Goal: Information Seeking & Learning: Learn about a topic

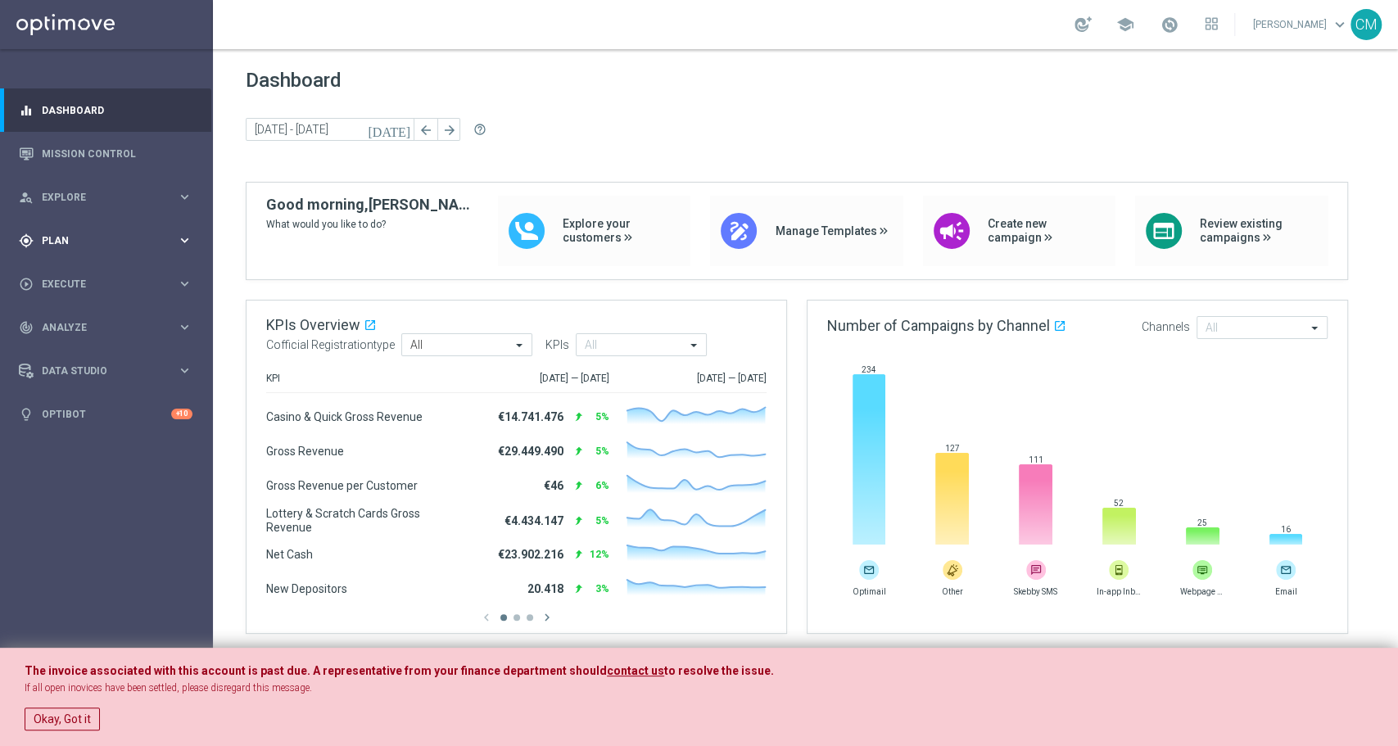
click at [114, 233] on div "gps_fixed Plan" at bounding box center [98, 240] width 158 height 15
click at [91, 274] on link "Target Groups" at bounding box center [107, 274] width 128 height 13
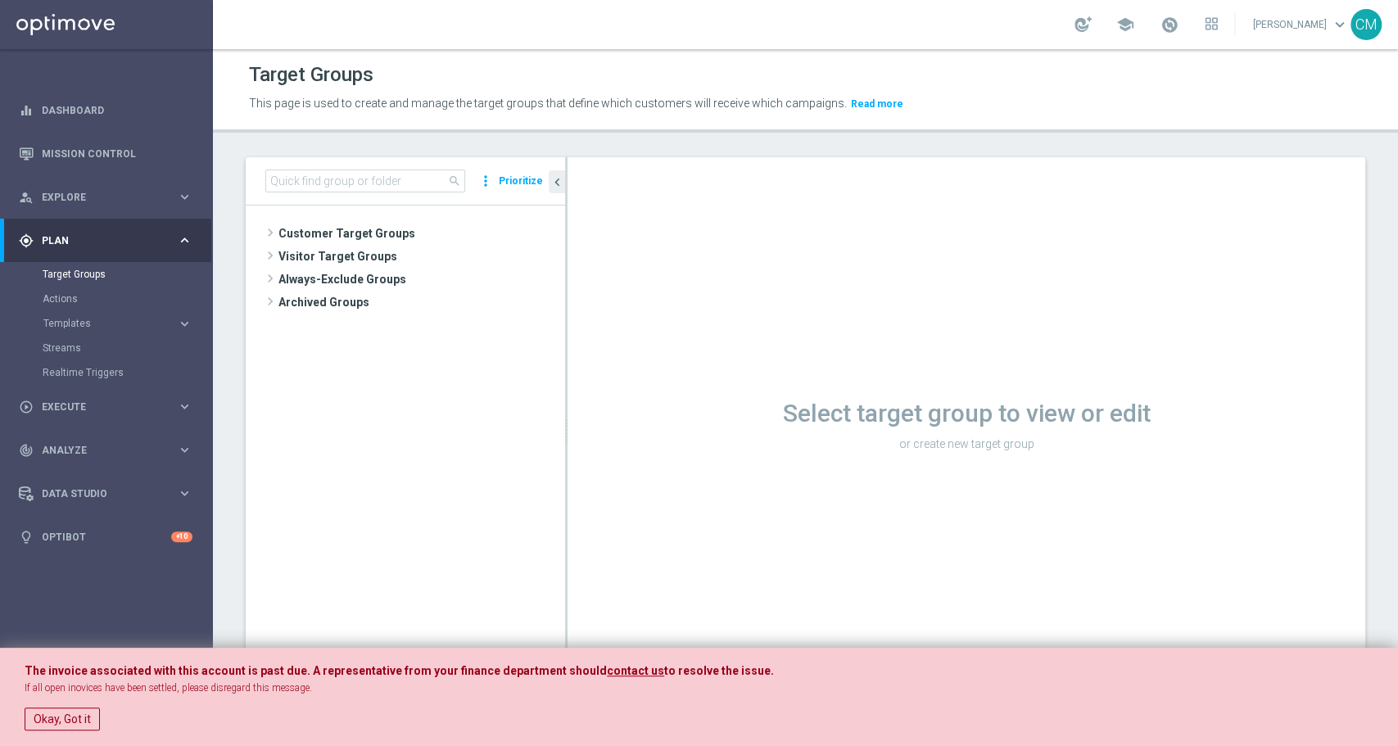
click at [310, 220] on tree-viewport "Customer Target Groups library_add create_new_folder" at bounding box center [405, 456] width 319 height 500
click at [310, 224] on span "Customer Target Groups" at bounding box center [401, 233] width 247 height 23
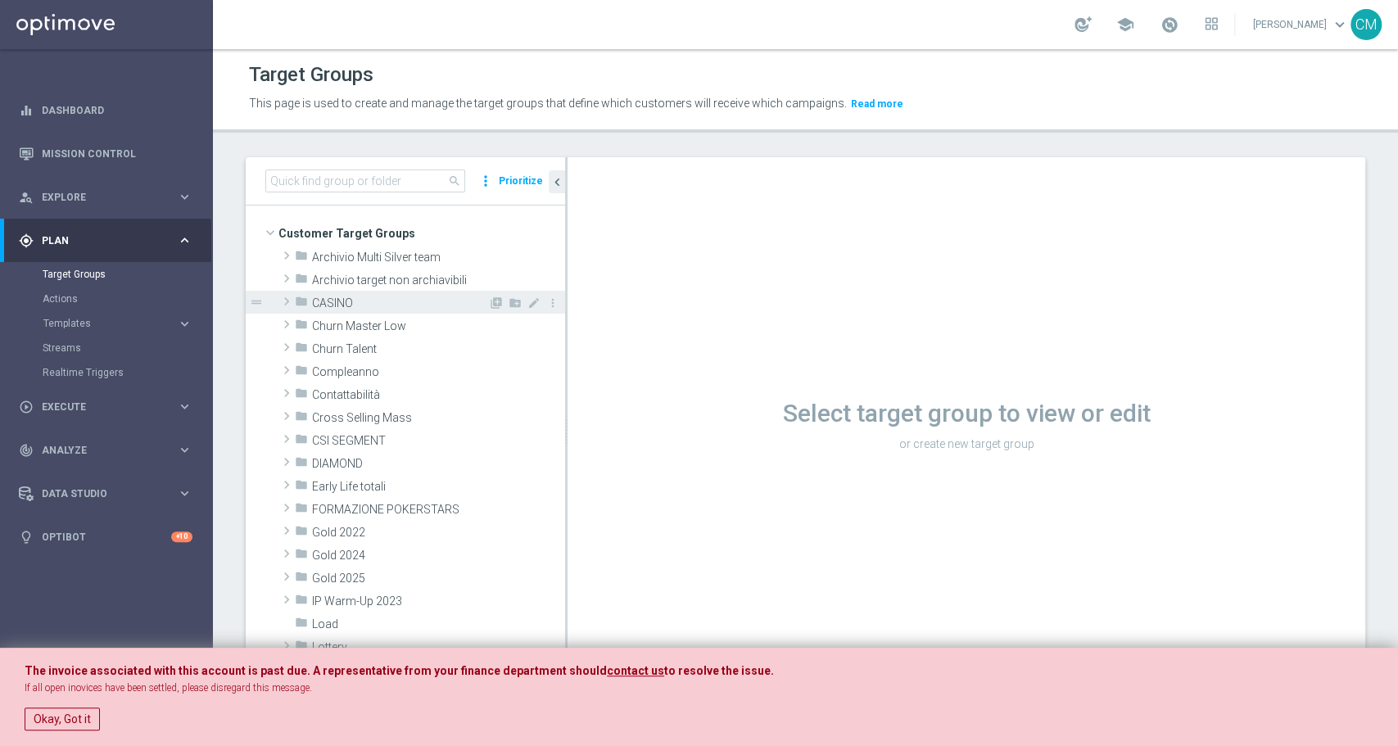
click at [333, 302] on span "CASINO" at bounding box center [400, 304] width 176 height 14
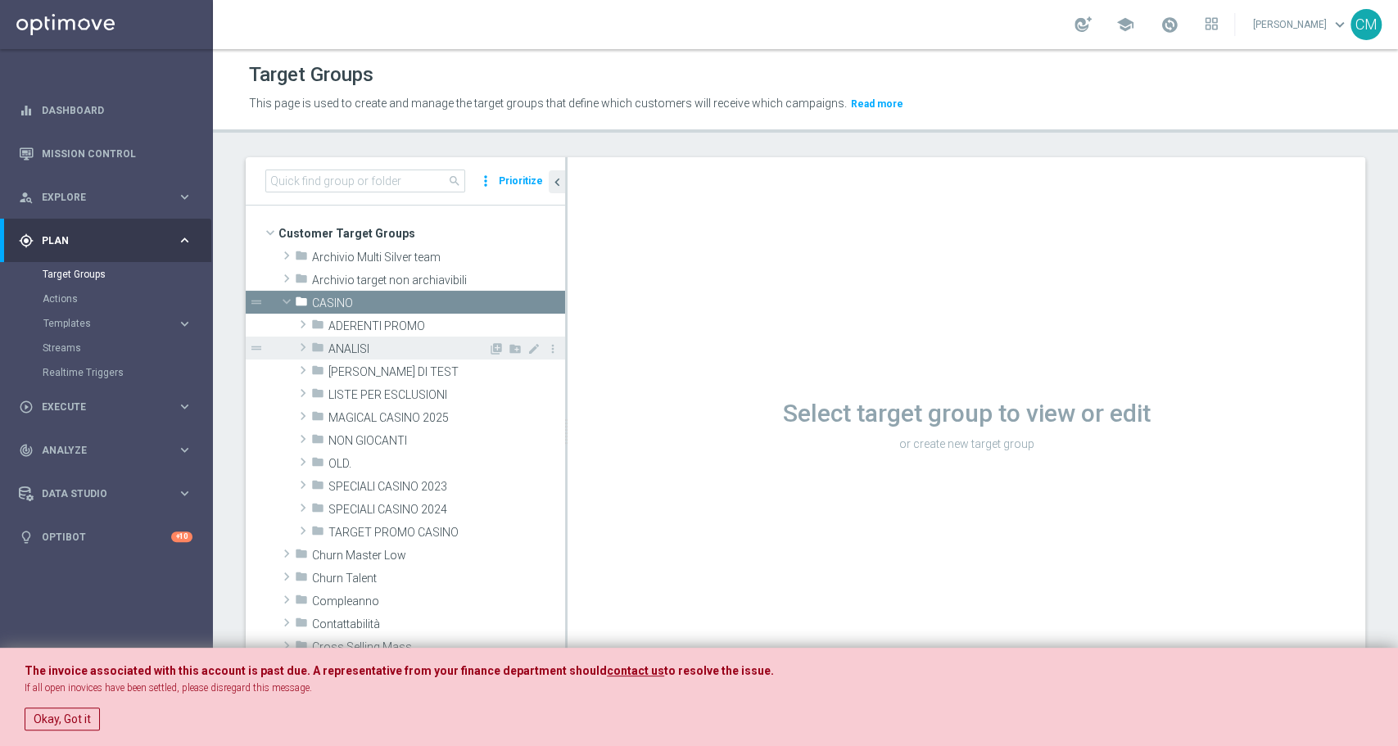
click at [357, 340] on div "folder ANALISI" at bounding box center [399, 348] width 177 height 23
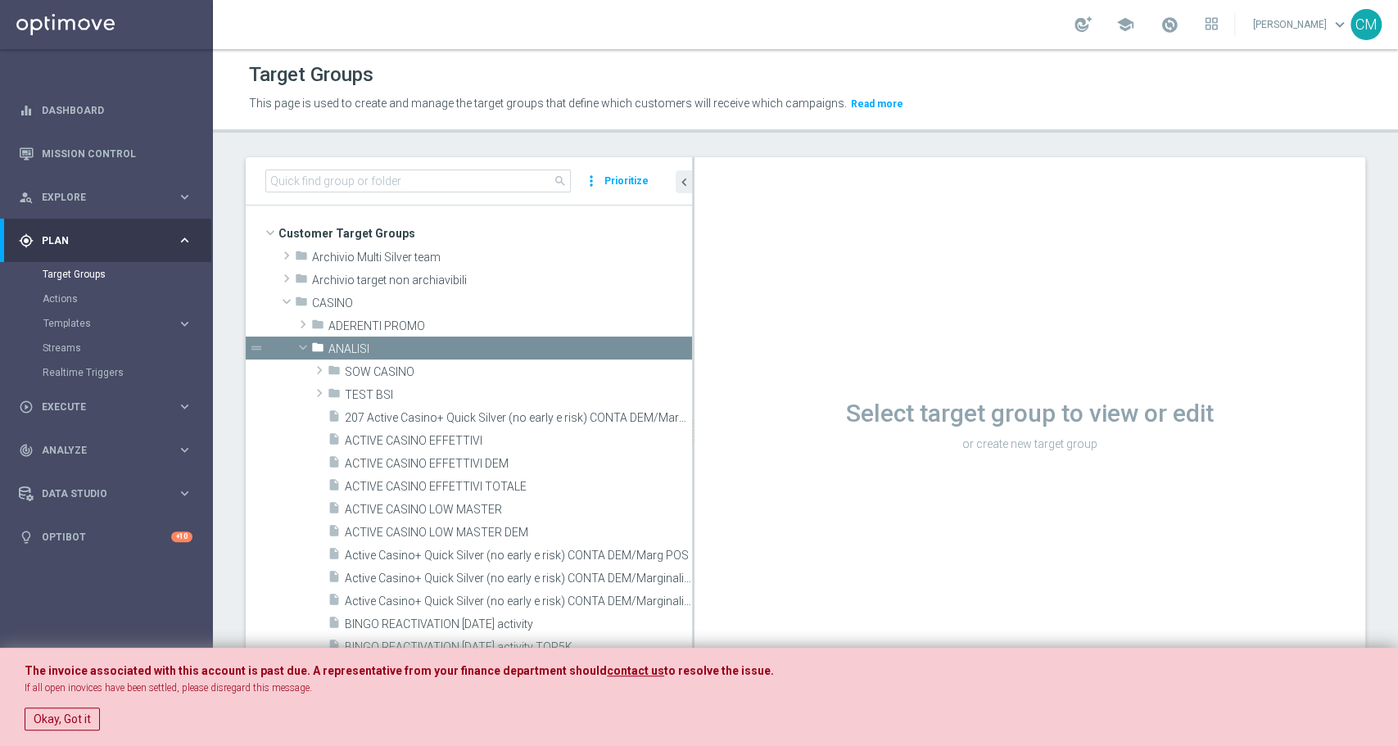
drag, startPoint x: 565, startPoint y: 460, endPoint x: 822, endPoint y: 475, distance: 257.7
click at [822, 475] on as-split "search more_vert Prioritize Customer Target Groups library_add create_new_folder" at bounding box center [806, 431] width 1120 height 549
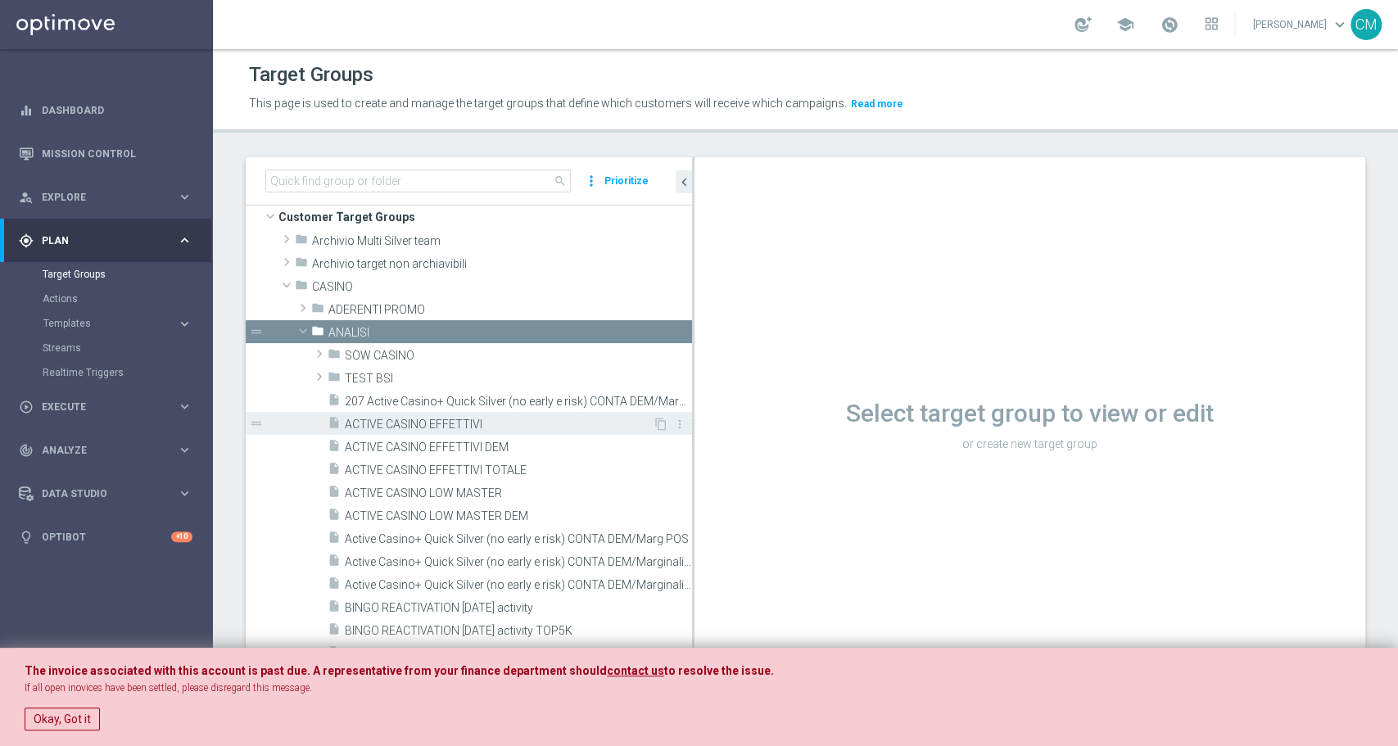
click at [494, 419] on span "ACTIVE CASINO EFFETTIVI" at bounding box center [499, 425] width 308 height 14
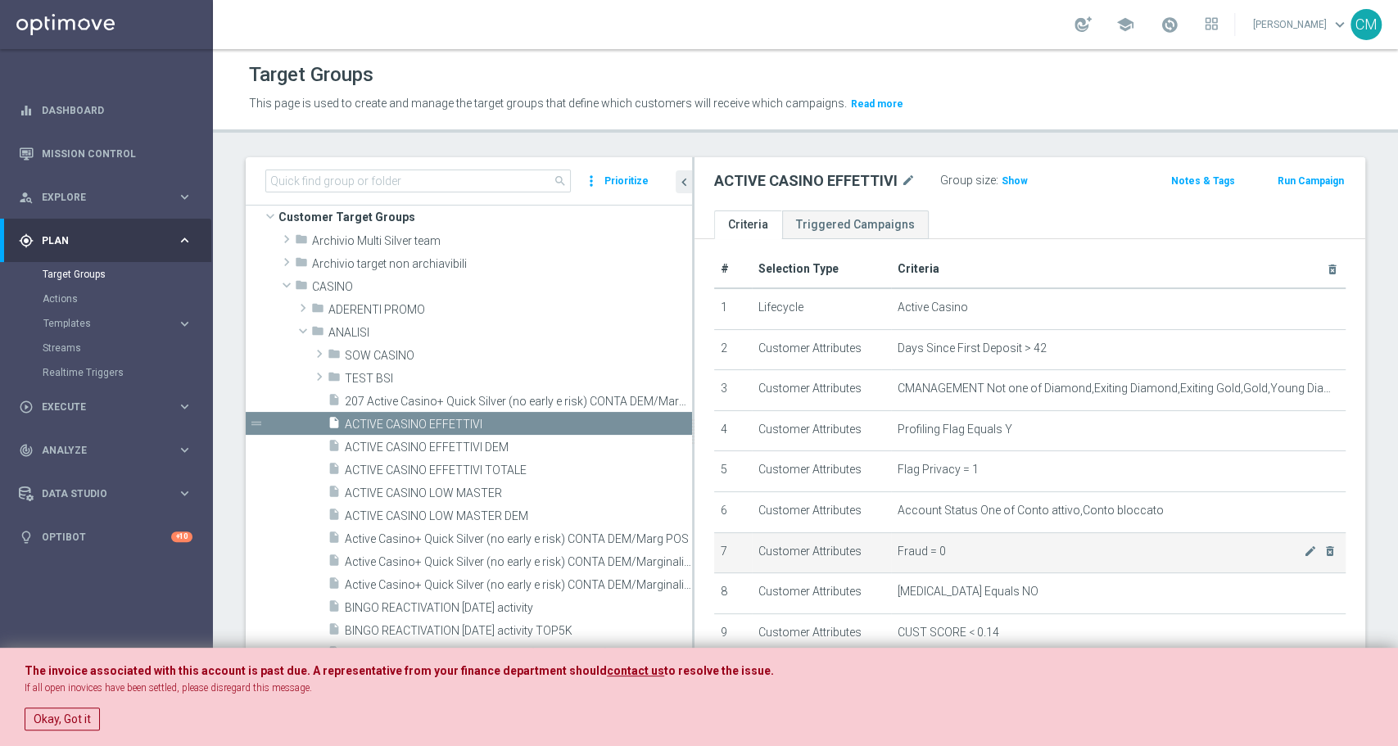
scroll to position [7, 0]
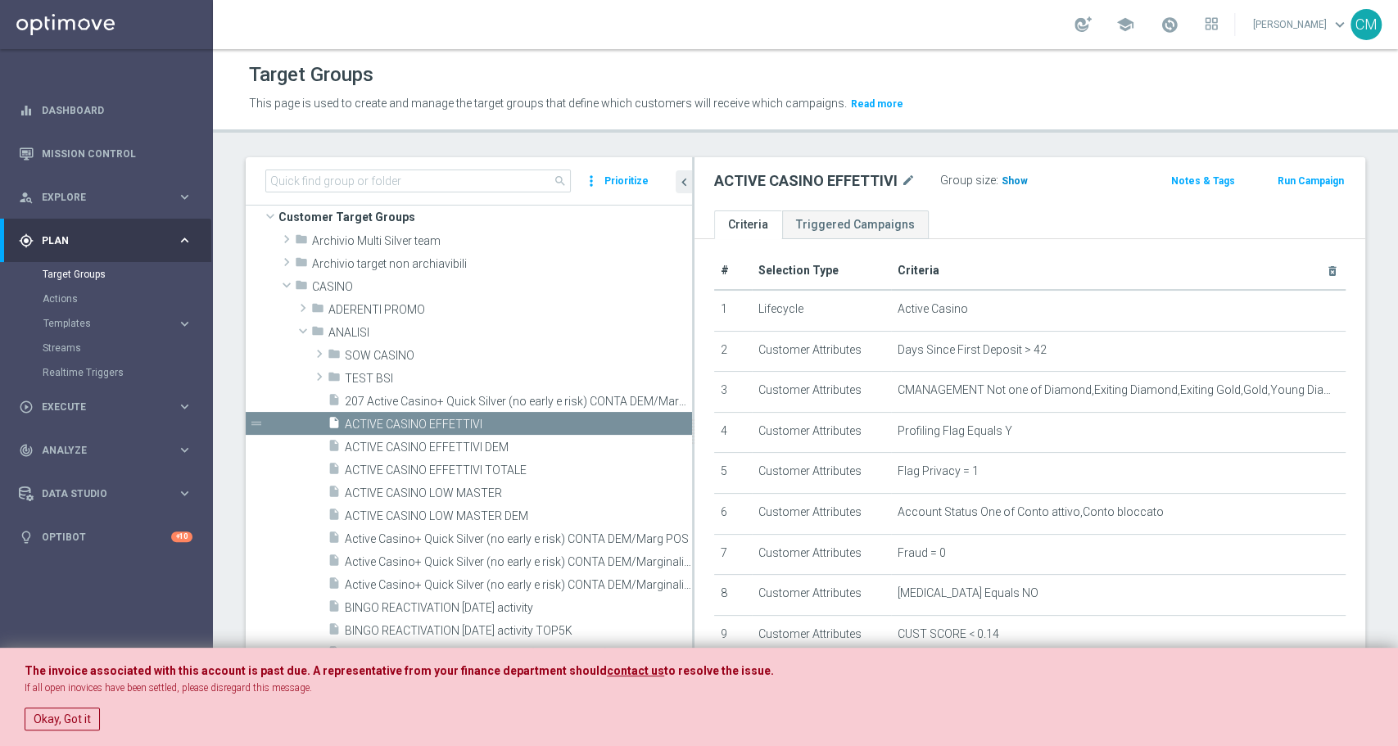
click at [1016, 173] on h3 "Show" at bounding box center [1014, 181] width 29 height 18
click at [63, 721] on button "Okay, Got it" at bounding box center [62, 719] width 75 height 23
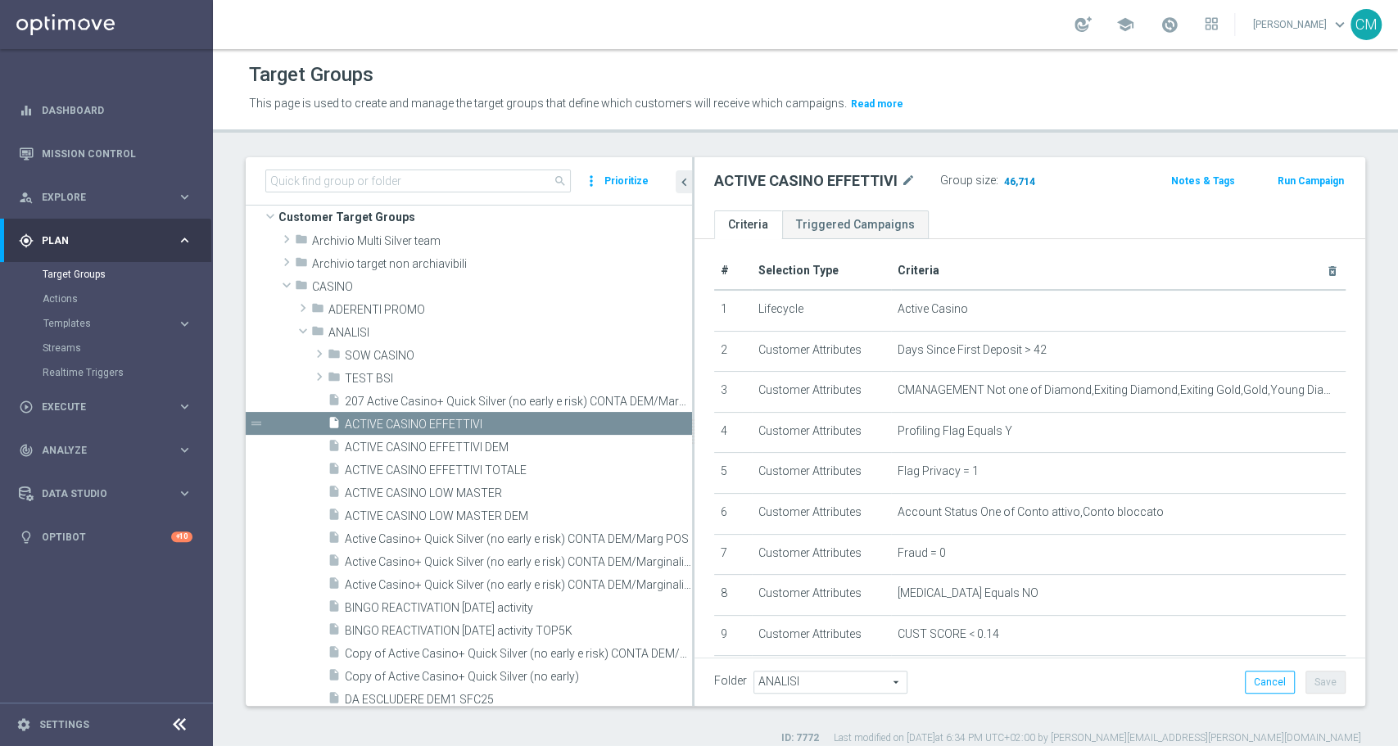
click at [1015, 183] on span "46,714" at bounding box center [1020, 183] width 34 height 16
click at [1161, 21] on div "school" at bounding box center [1146, 25] width 143 height 28
click at [1169, 21] on span at bounding box center [1170, 25] width 18 height 18
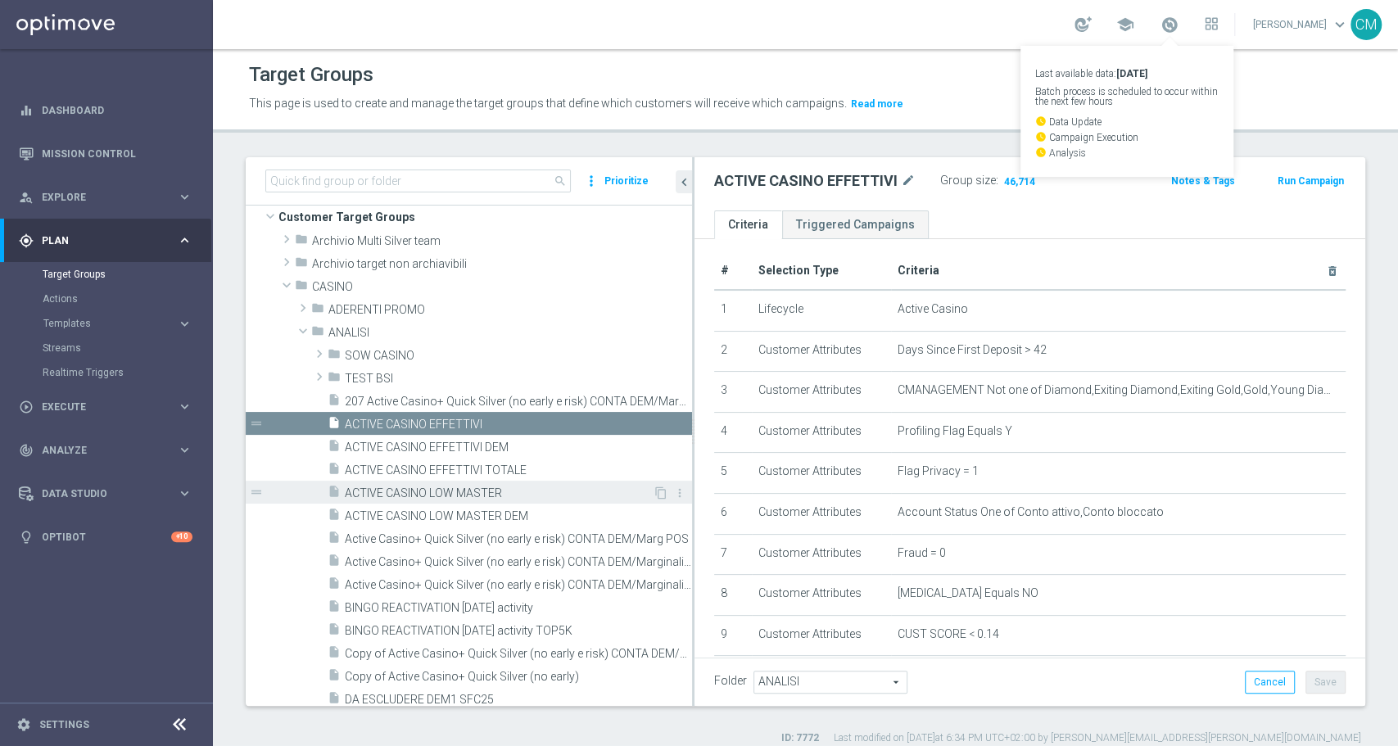
click at [477, 491] on span "ACTIVE CASINO LOW MASTER" at bounding box center [499, 494] width 308 height 14
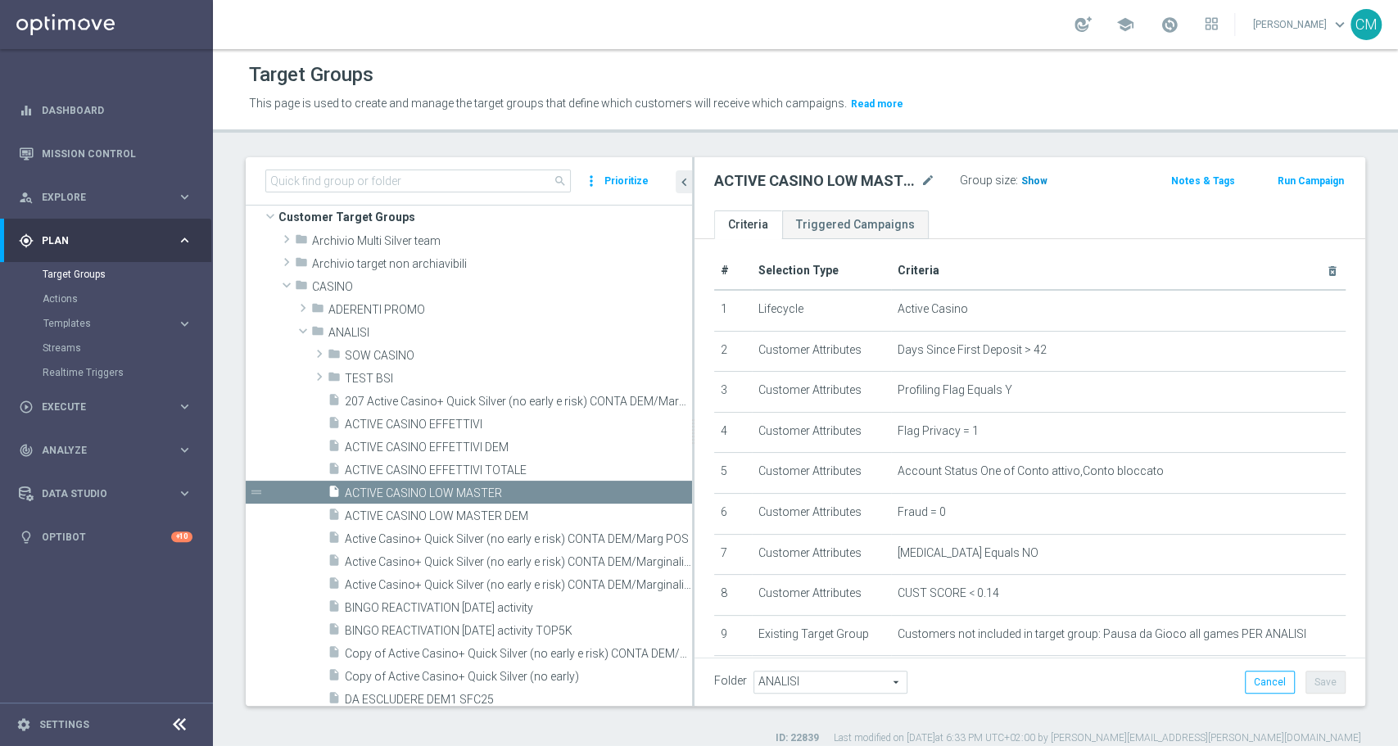
click at [1037, 183] on span "Show" at bounding box center [1034, 180] width 26 height 11
click at [1020, 175] on h3 "16,019" at bounding box center [1039, 184] width 39 height 24
click at [1035, 183] on span "16,019" at bounding box center [1039, 183] width 34 height 16
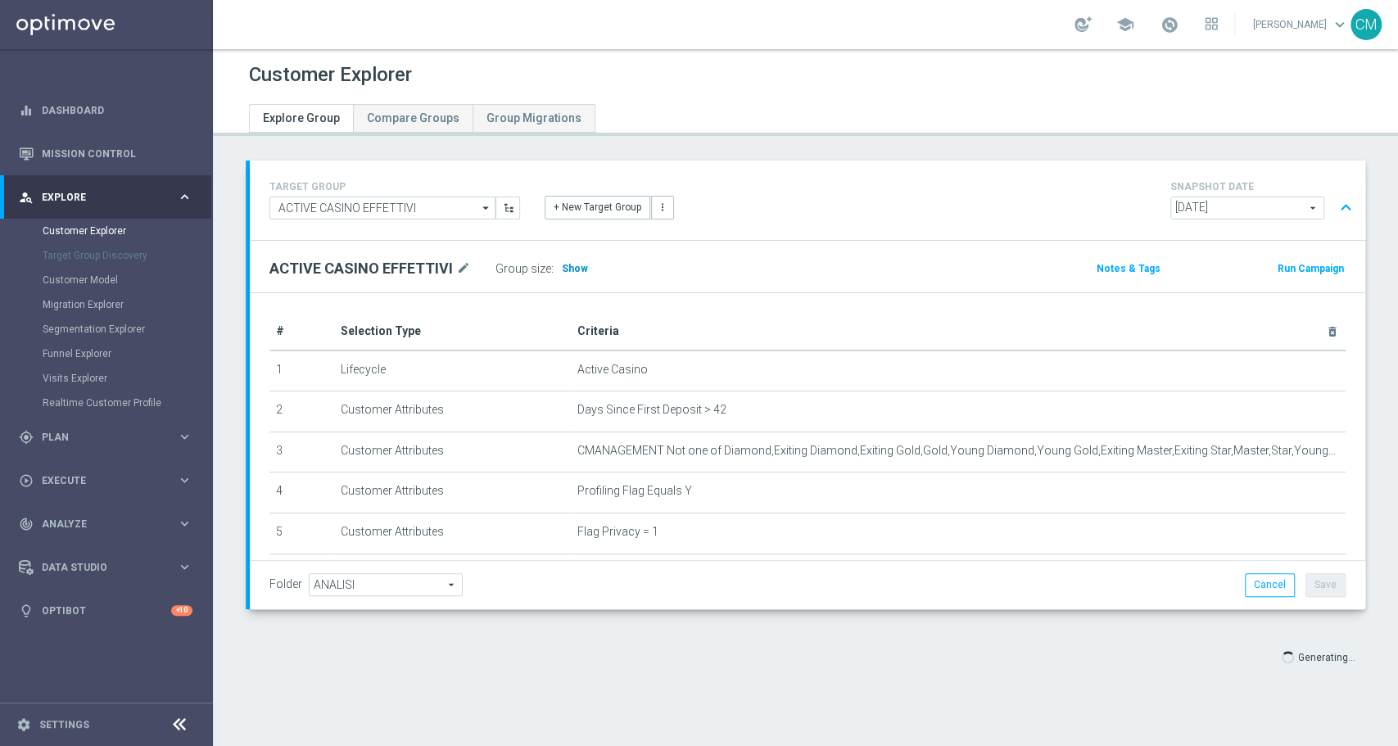
click at [568, 275] on h3 "Show" at bounding box center [574, 269] width 29 height 18
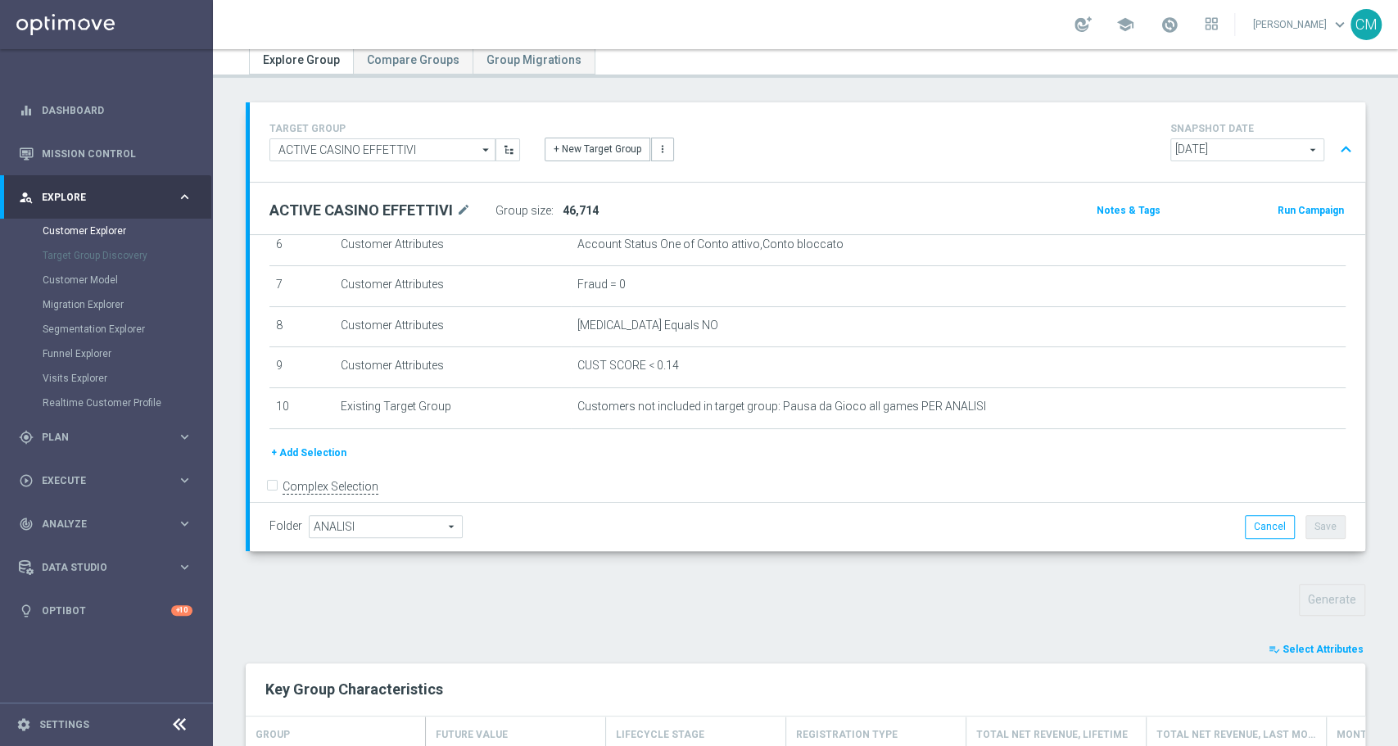
scroll to position [174, 0]
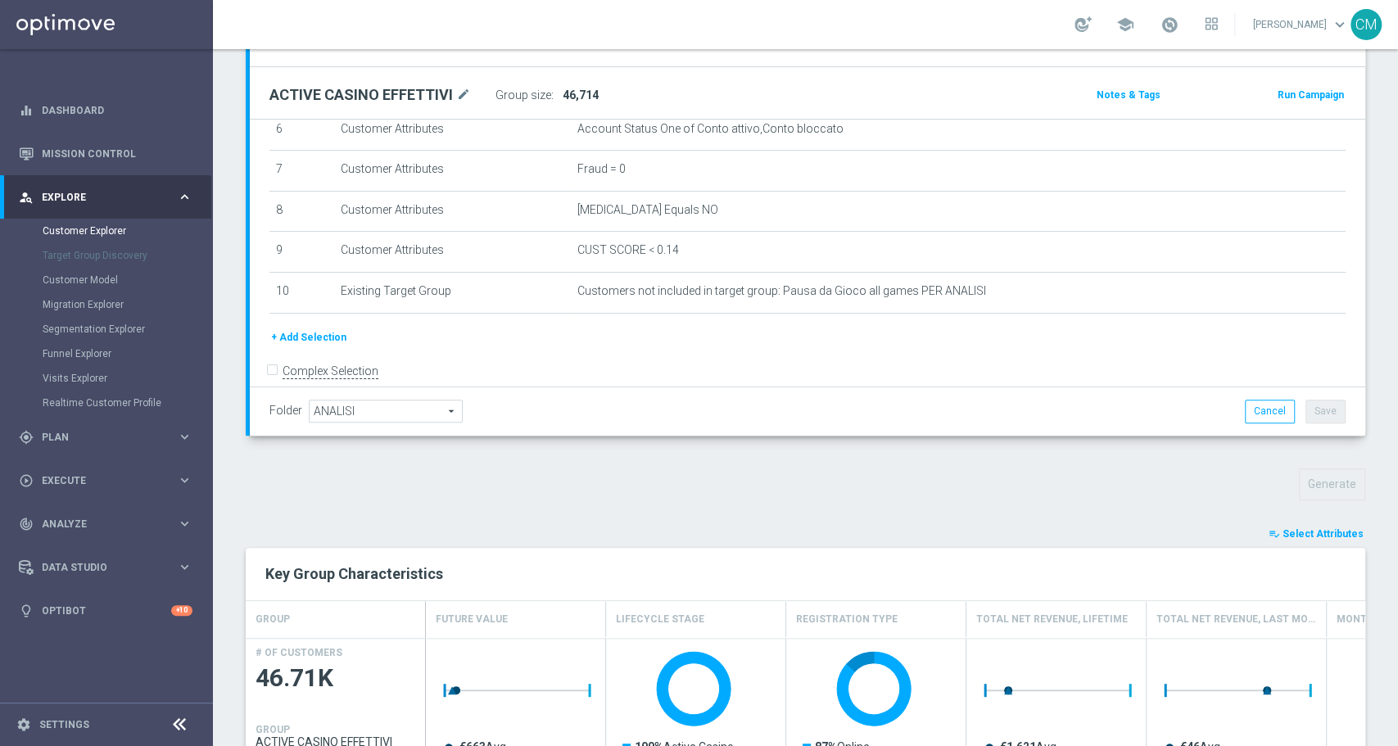
click at [1306, 537] on span "Select Attributes" at bounding box center [1323, 533] width 81 height 11
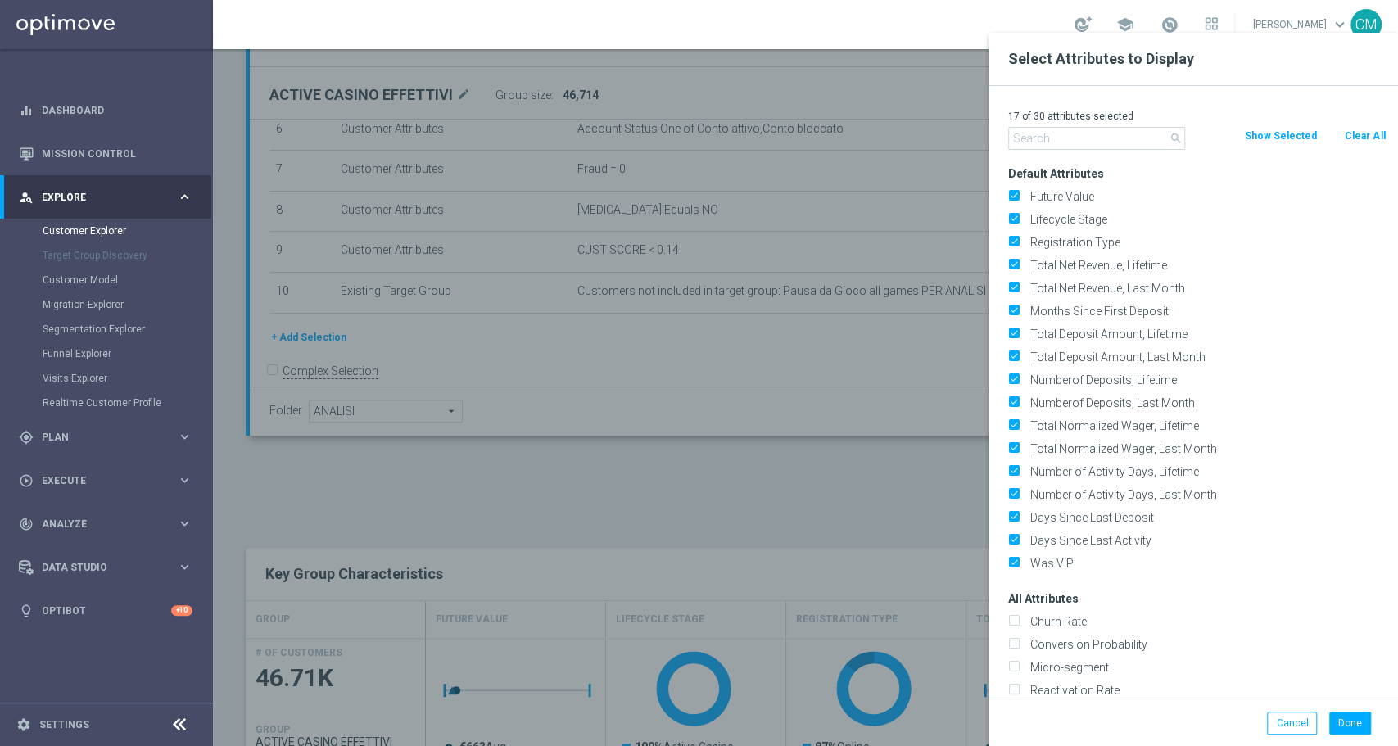
click at [1364, 140] on button "Clear All" at bounding box center [1364, 136] width 43 height 18
checkbox input "false"
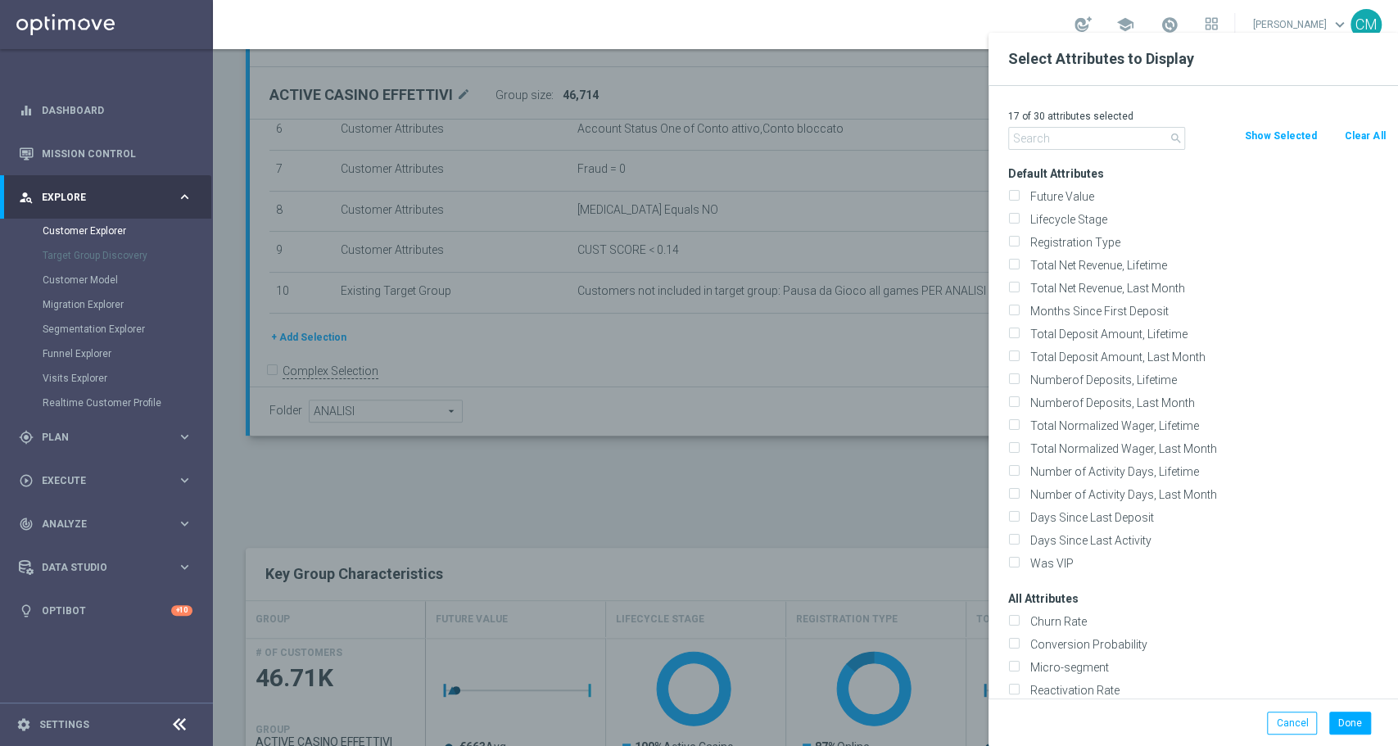
checkbox input "false"
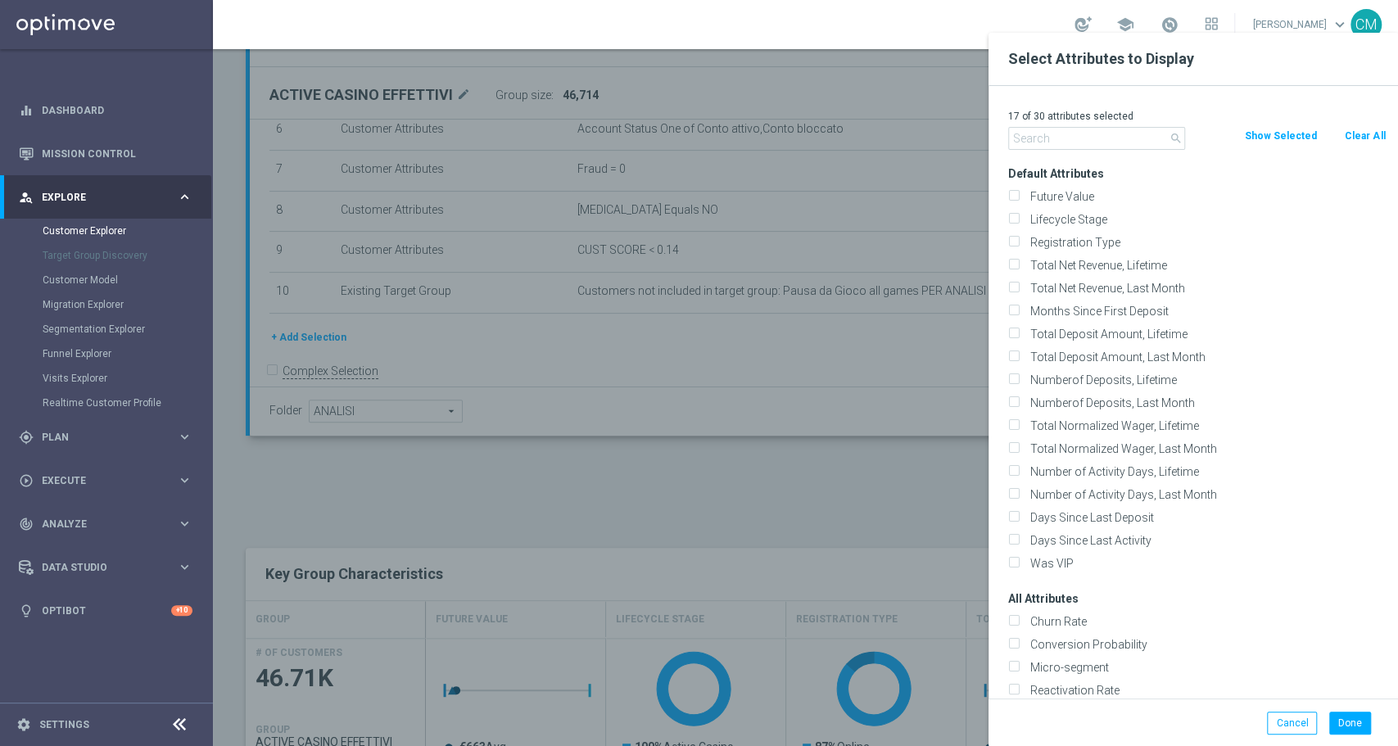
checkbox input "false"
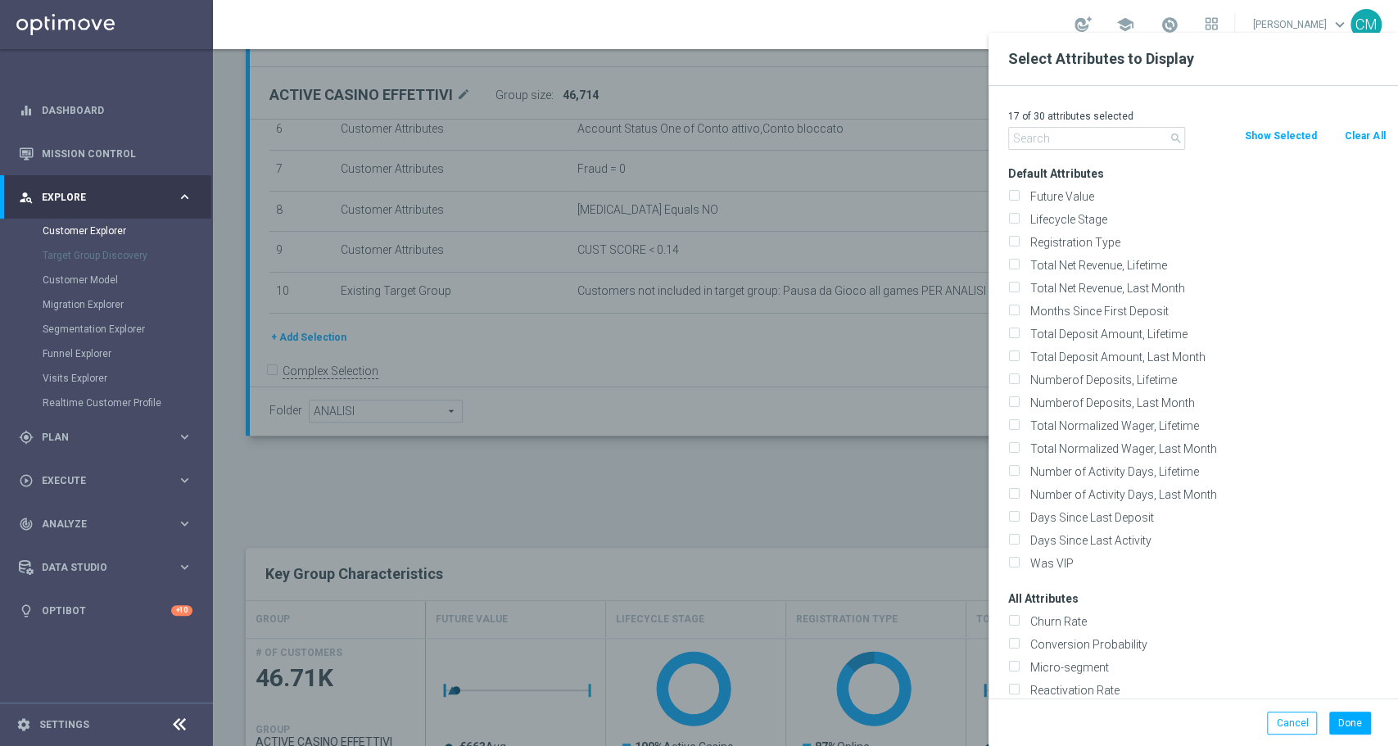
checkbox input "false"
click at [1109, 135] on input "text" at bounding box center [1096, 138] width 177 height 23
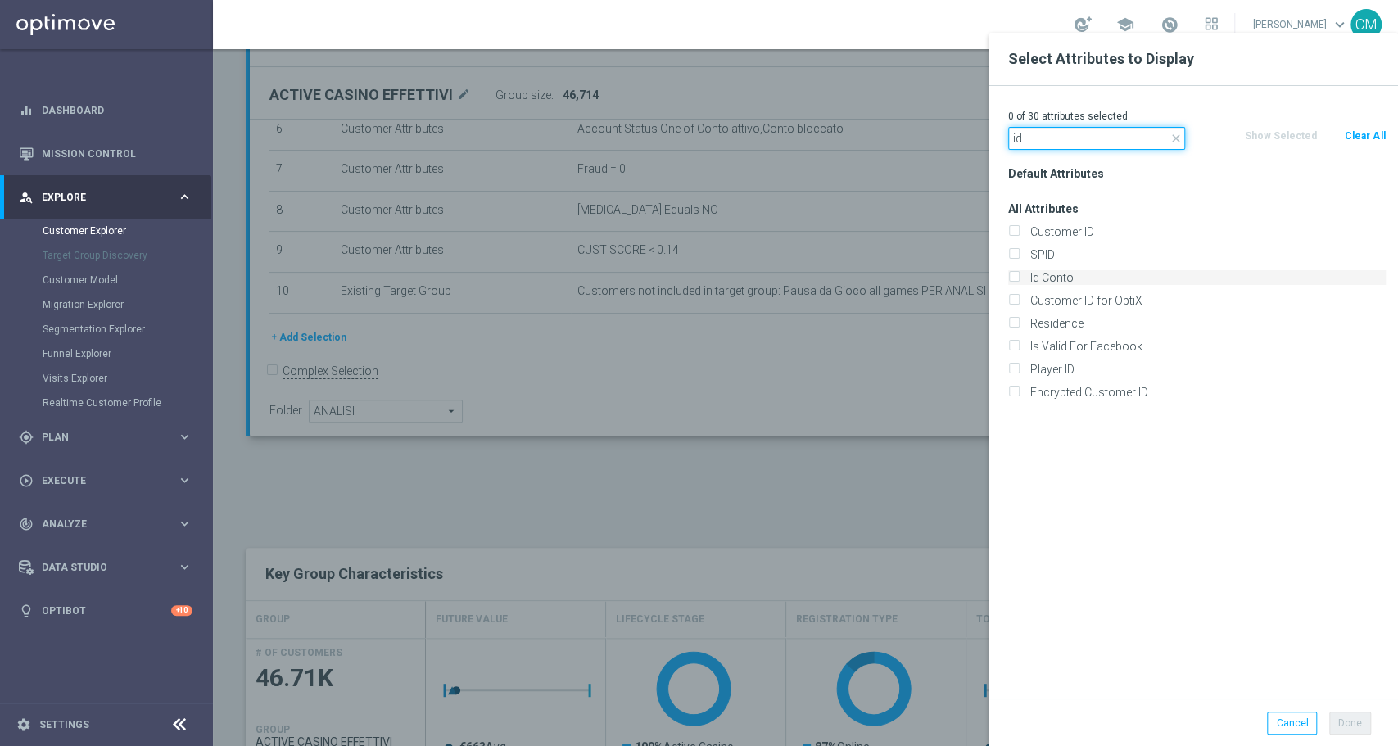
type input "id"
click at [1084, 271] on label "Id Conto" at bounding box center [1205, 277] width 361 height 15
click at [1019, 274] on input "Id Conto" at bounding box center [1013, 279] width 11 height 11
checkbox input "true"
click at [1343, 721] on button "Done" at bounding box center [1350, 723] width 42 height 23
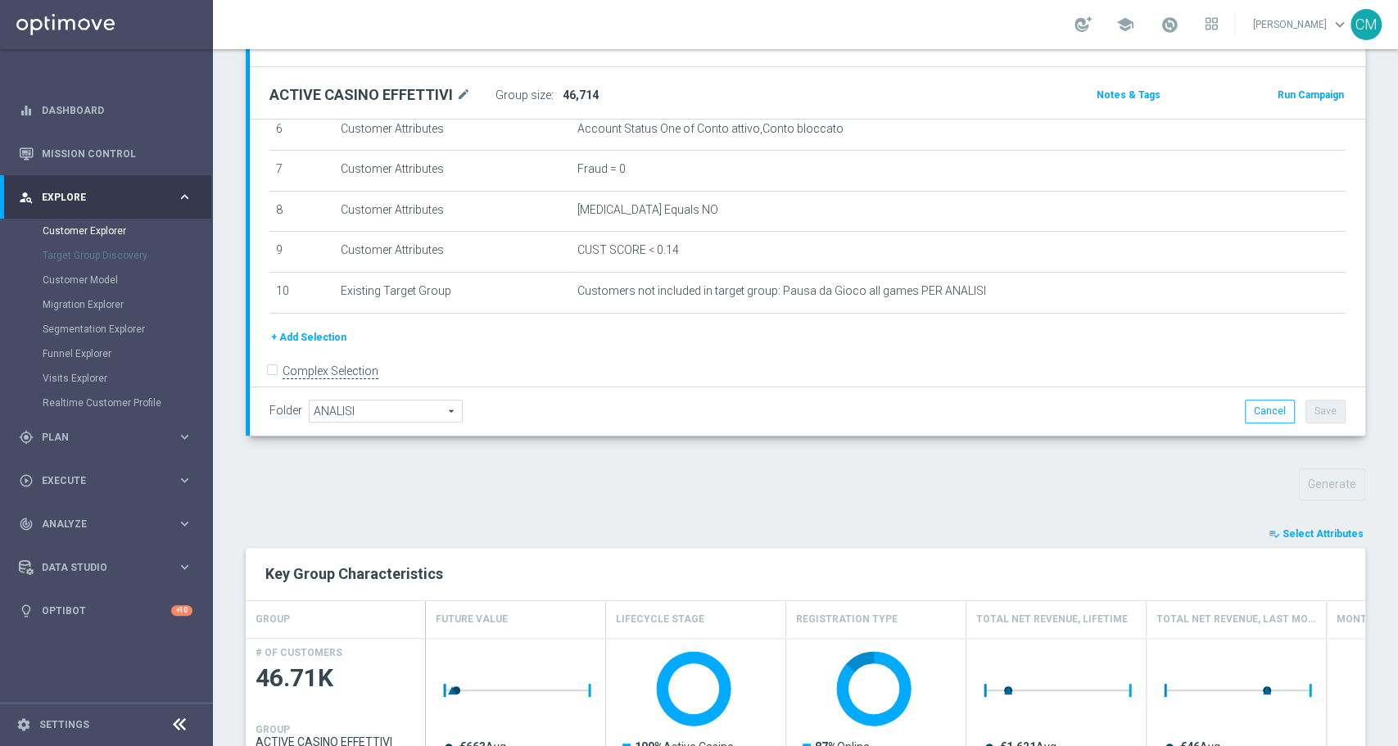
type input "Search"
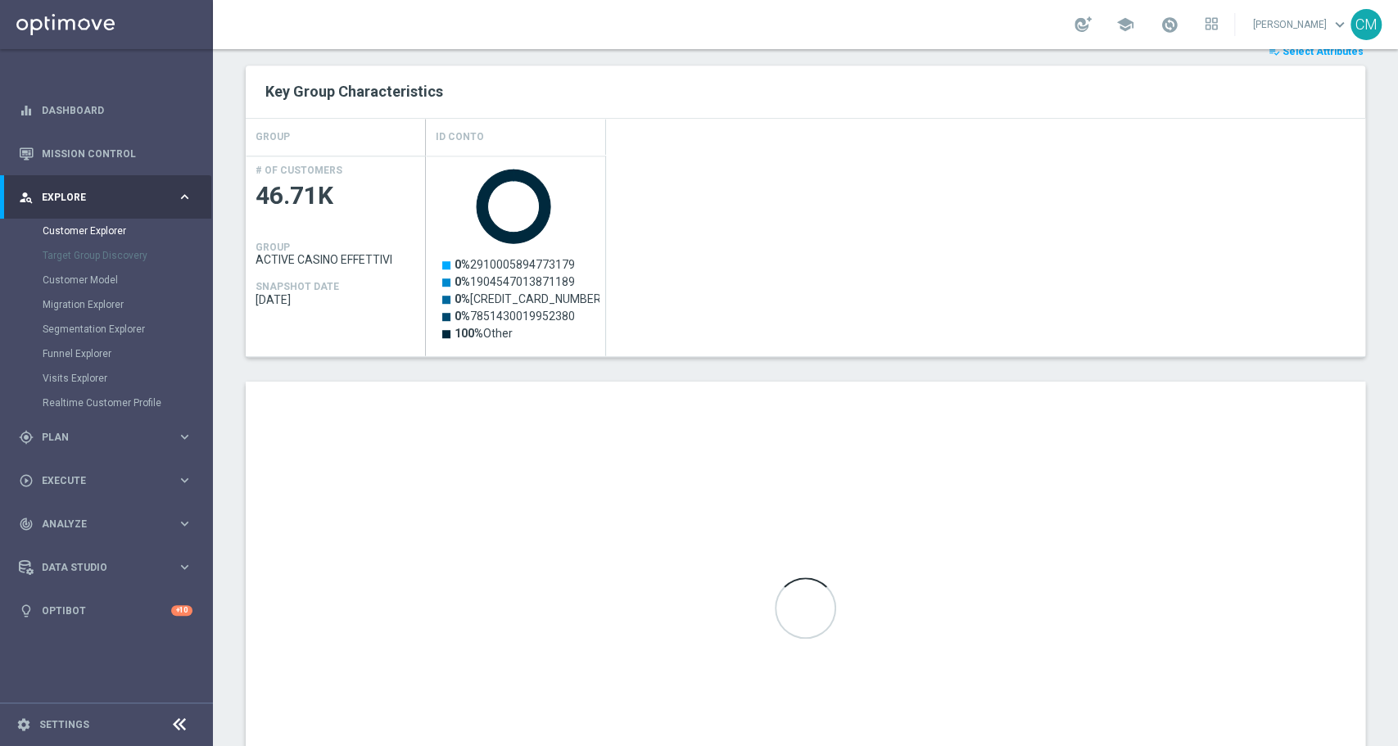
scroll to position [720, 0]
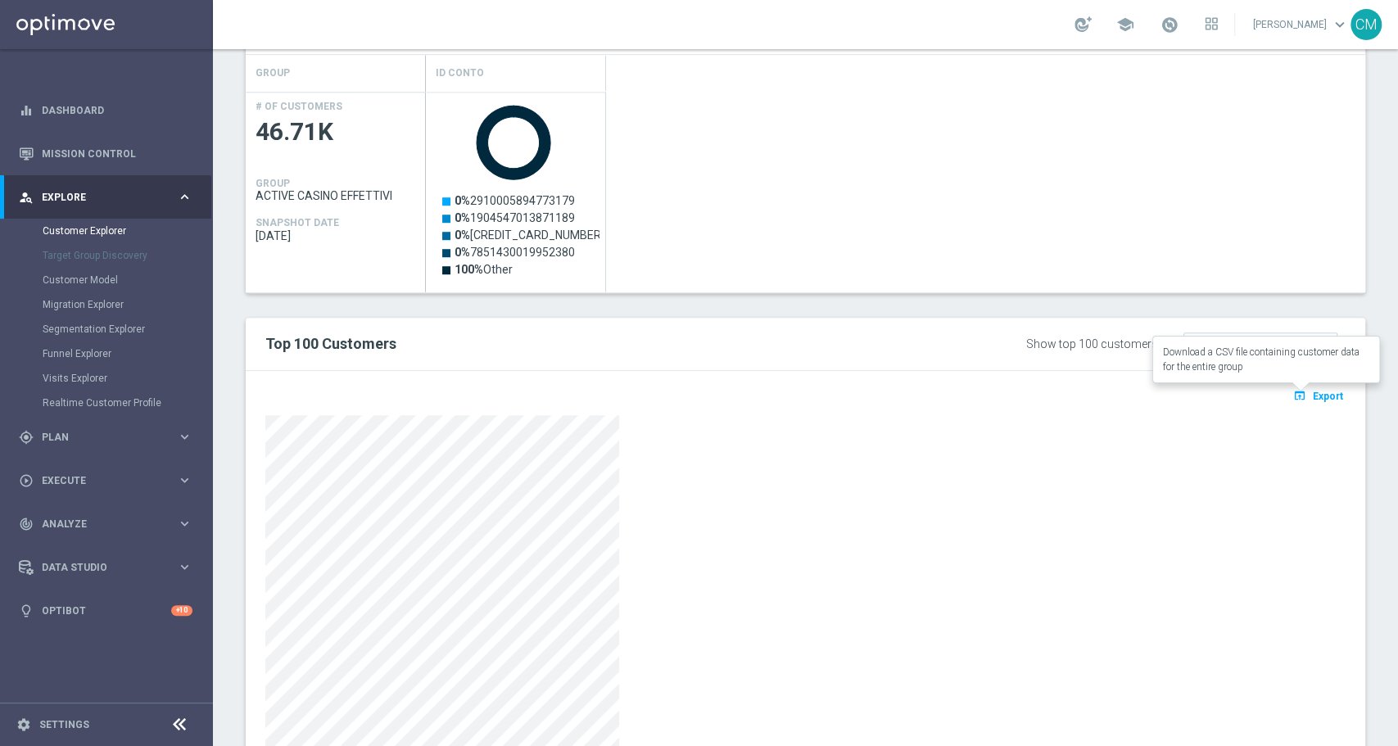
click at [1313, 398] on span "Export" at bounding box center [1328, 396] width 30 height 11
click at [660, 635] on div at bounding box center [805, 583] width 1080 height 336
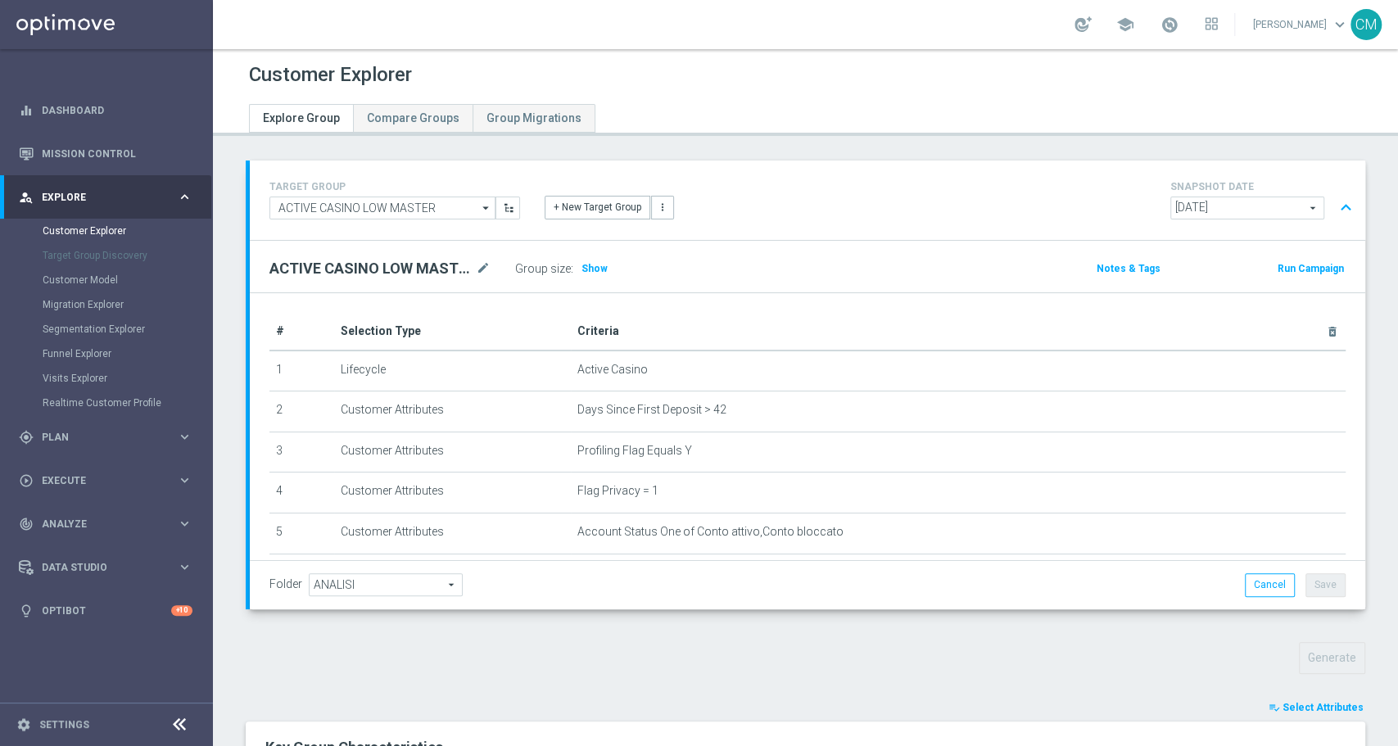
click at [575, 260] on div "Group size : Show" at bounding box center [597, 268] width 164 height 23
click at [584, 273] on span "Show" at bounding box center [595, 268] width 26 height 11
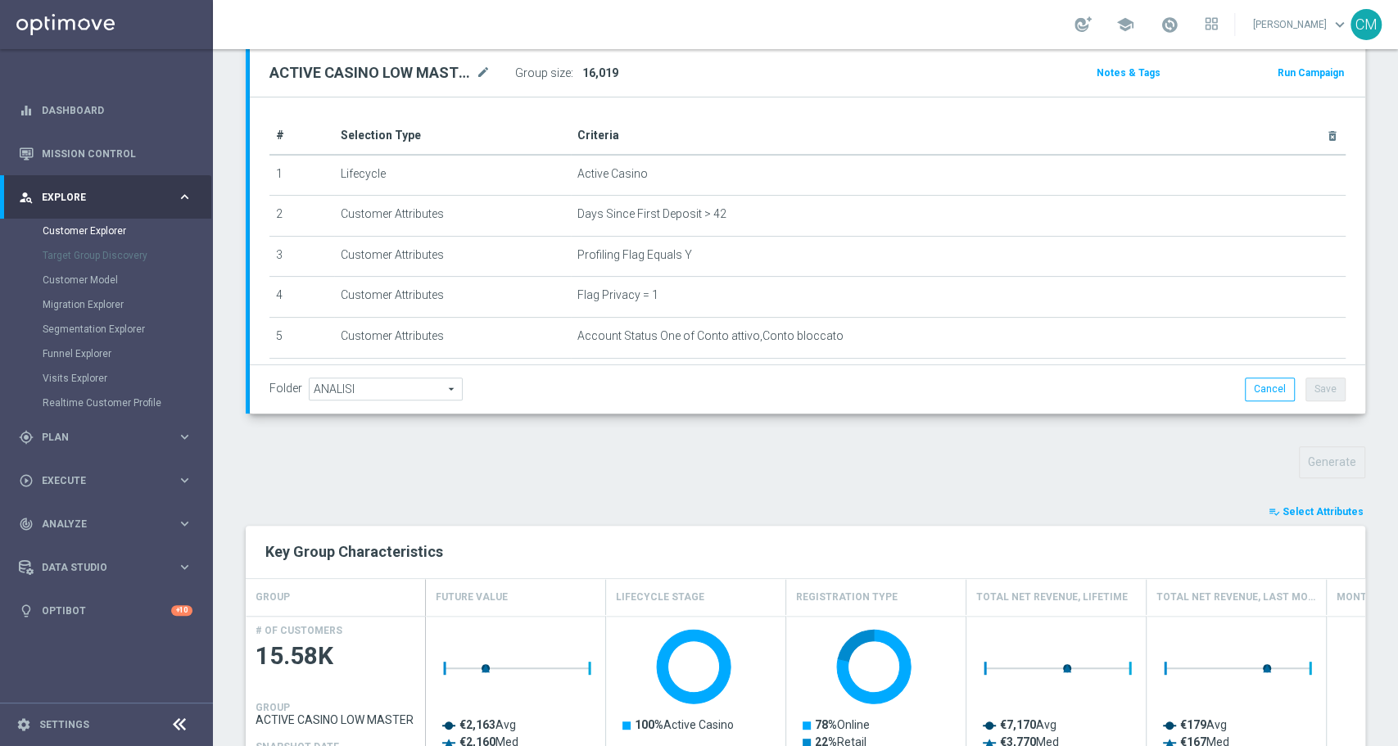
scroll to position [197, 0]
click at [1319, 511] on span "Select Attributes" at bounding box center [1323, 510] width 81 height 11
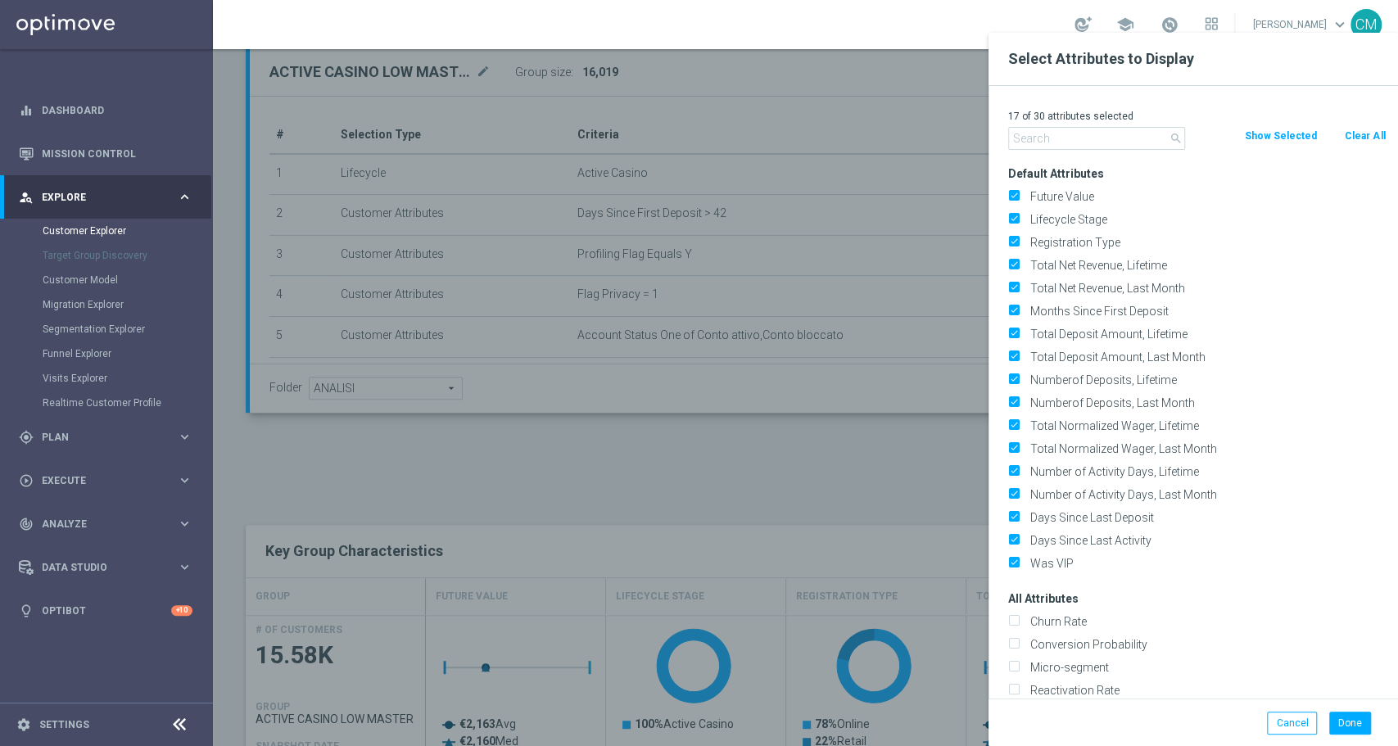
click at [1354, 137] on button "Clear All" at bounding box center [1364, 136] width 43 height 18
checkbox input "false"
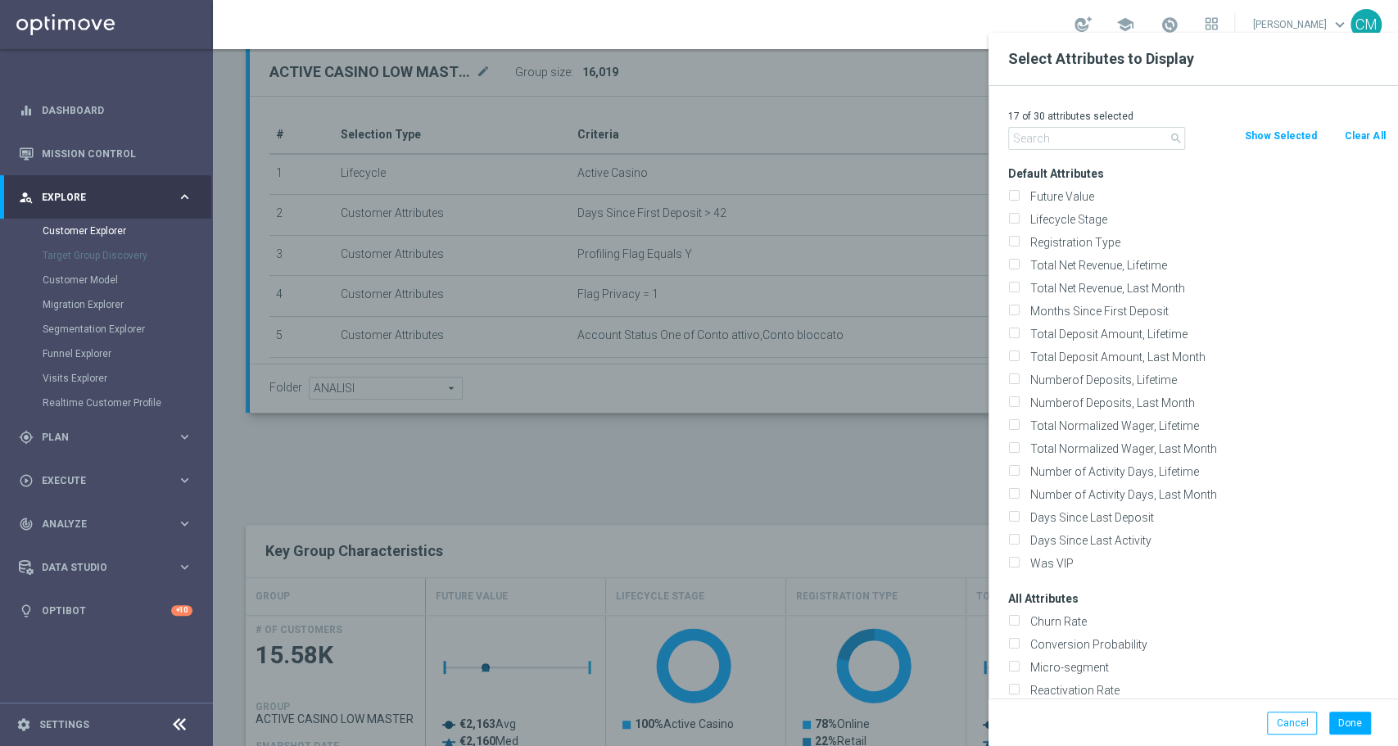
checkbox input "false"
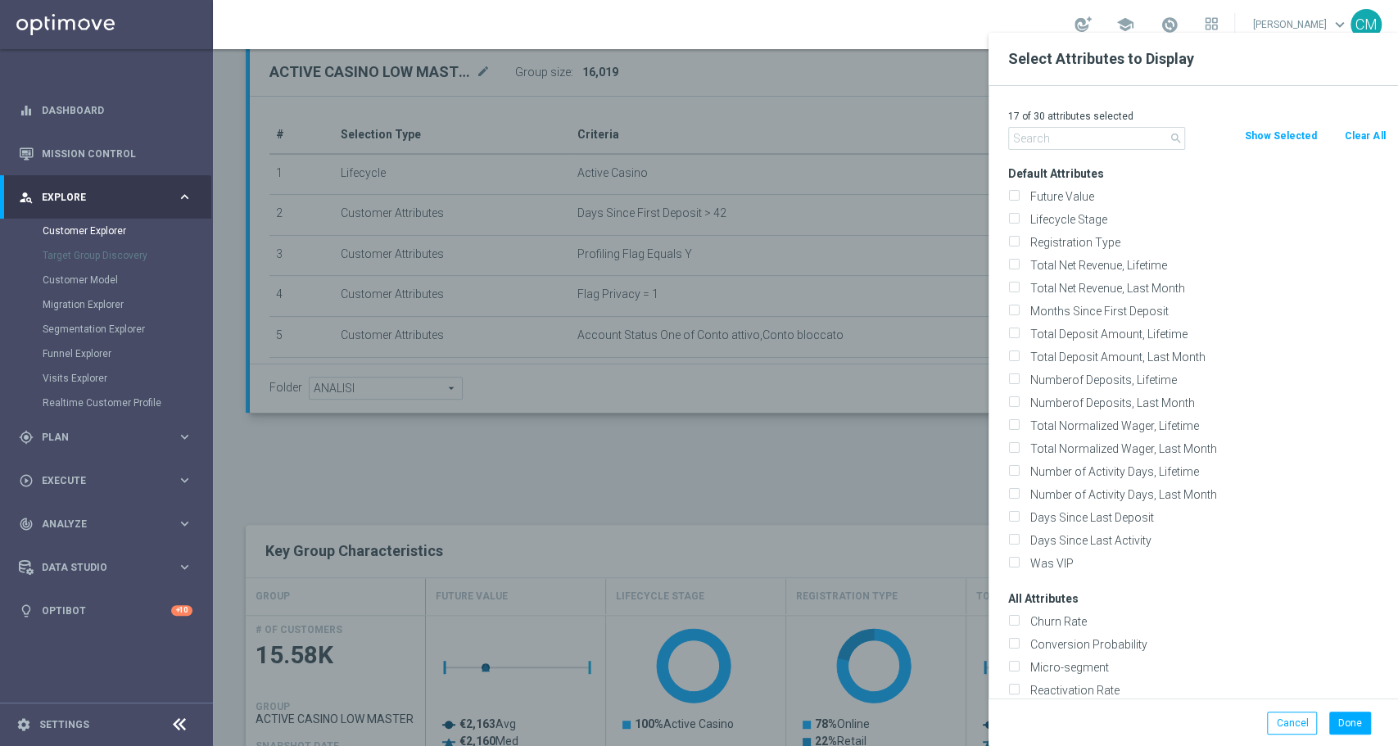
checkbox input "false"
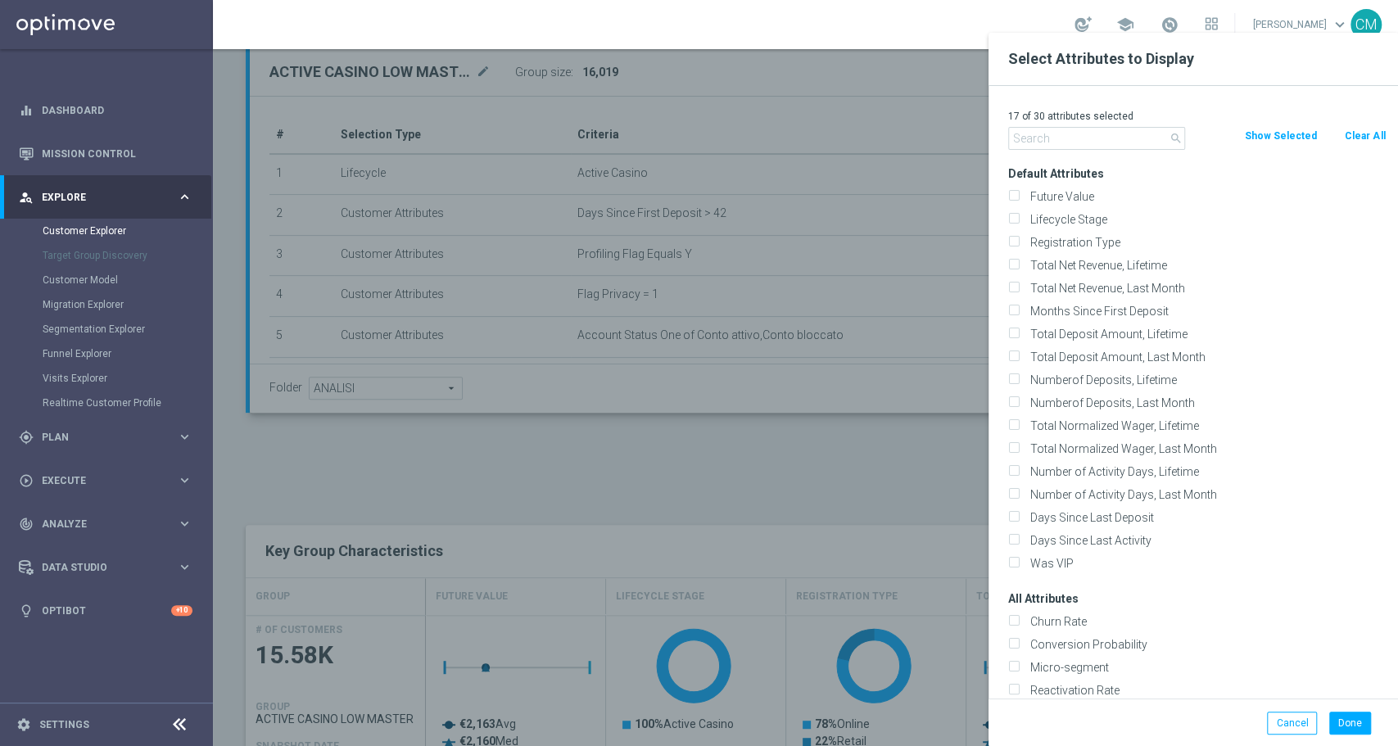
checkbox input "false"
click at [1114, 147] on input "text" at bounding box center [1096, 138] width 177 height 23
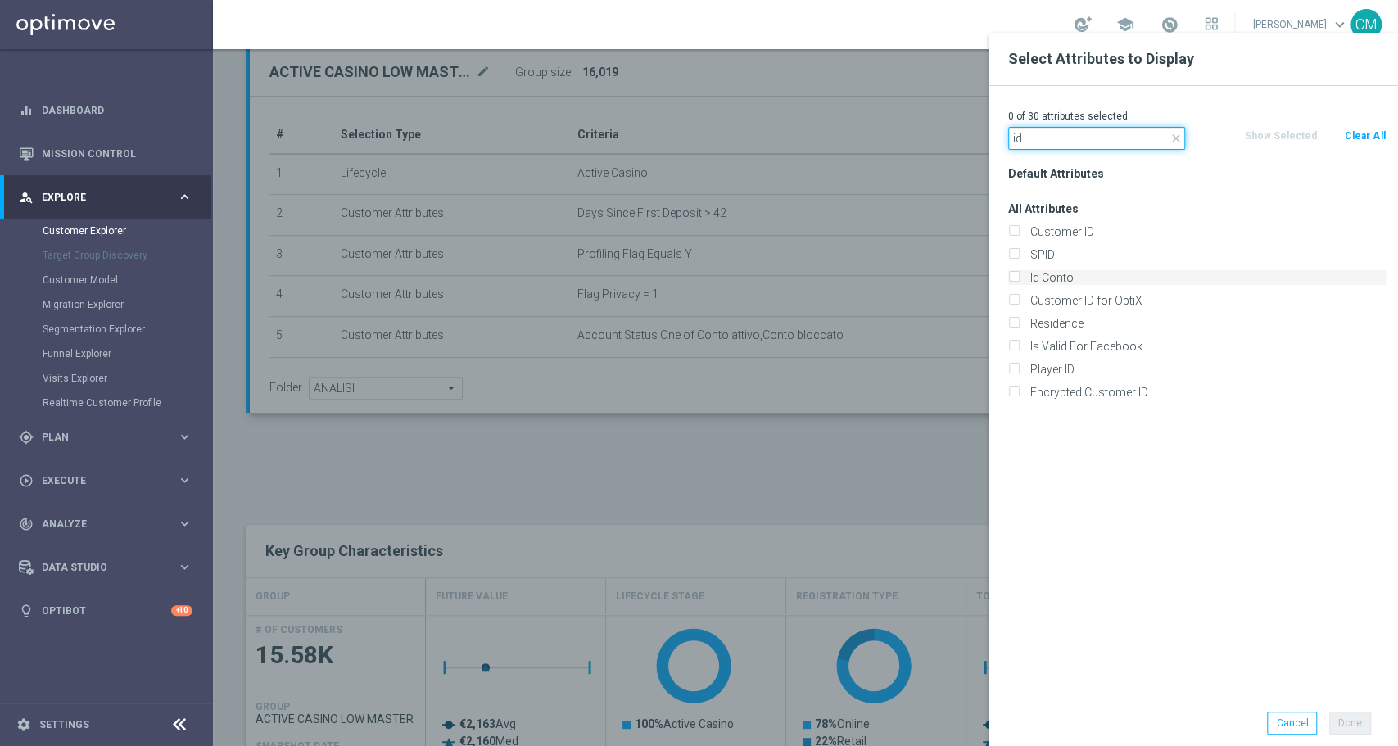
type input "id"
click at [1062, 278] on label "Id Conto" at bounding box center [1205, 277] width 361 height 15
click at [1019, 278] on input "Id Conto" at bounding box center [1013, 279] width 11 height 11
checkbox input "true"
click at [1356, 720] on button "Done" at bounding box center [1350, 723] width 42 height 23
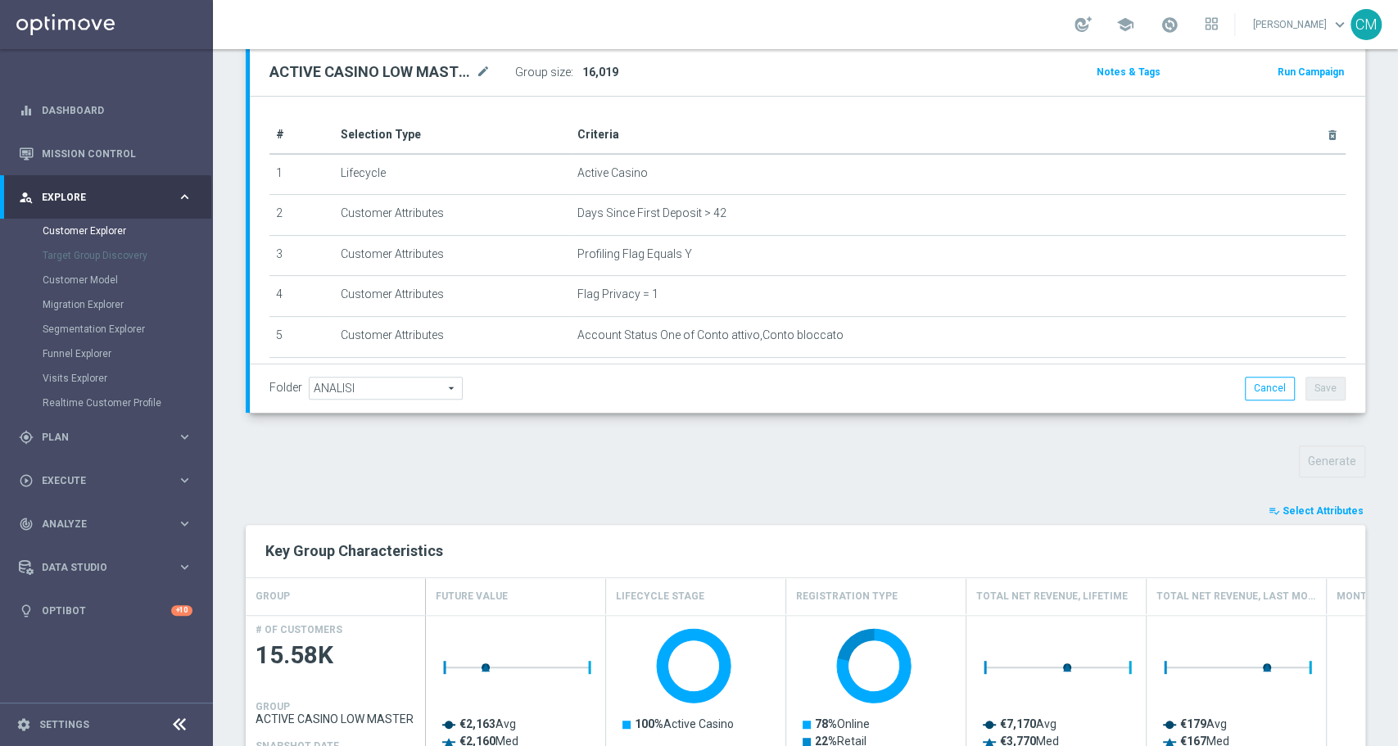
type input "Search"
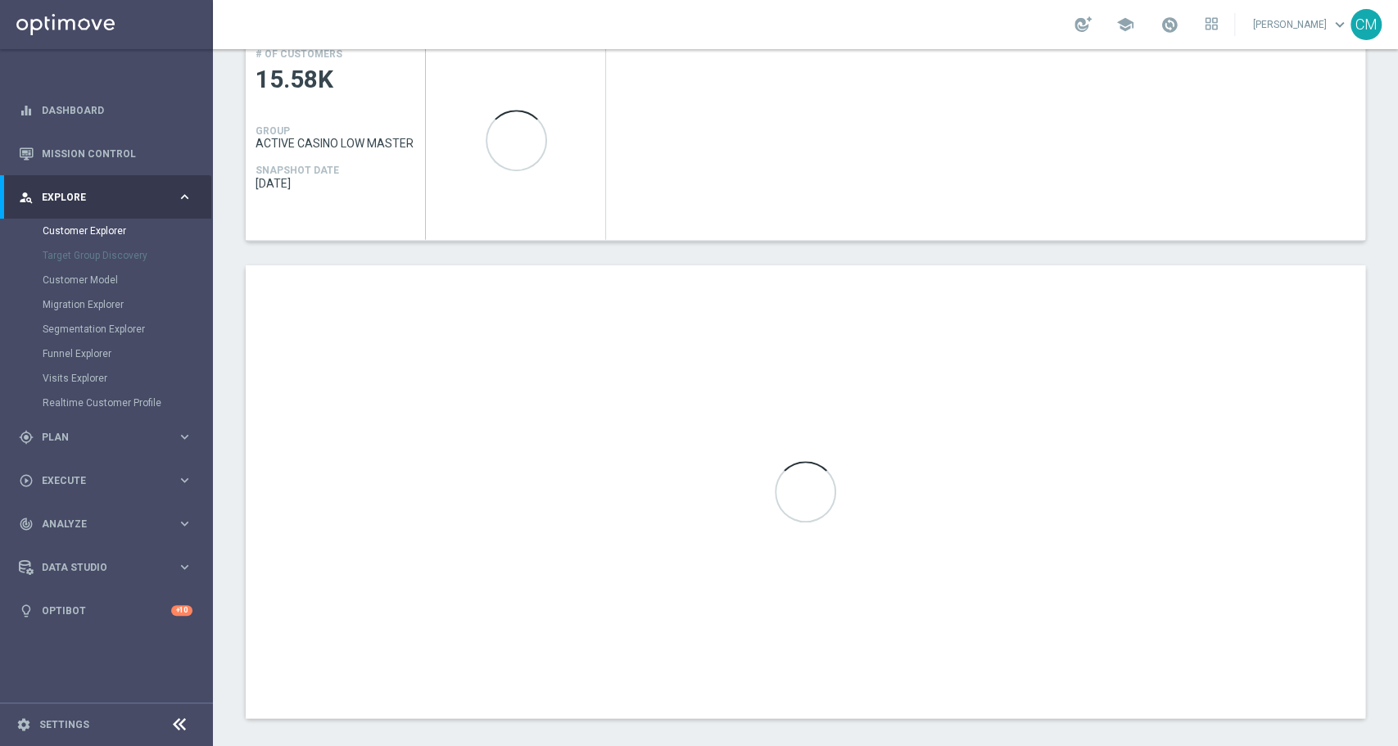
scroll to position [784, 0]
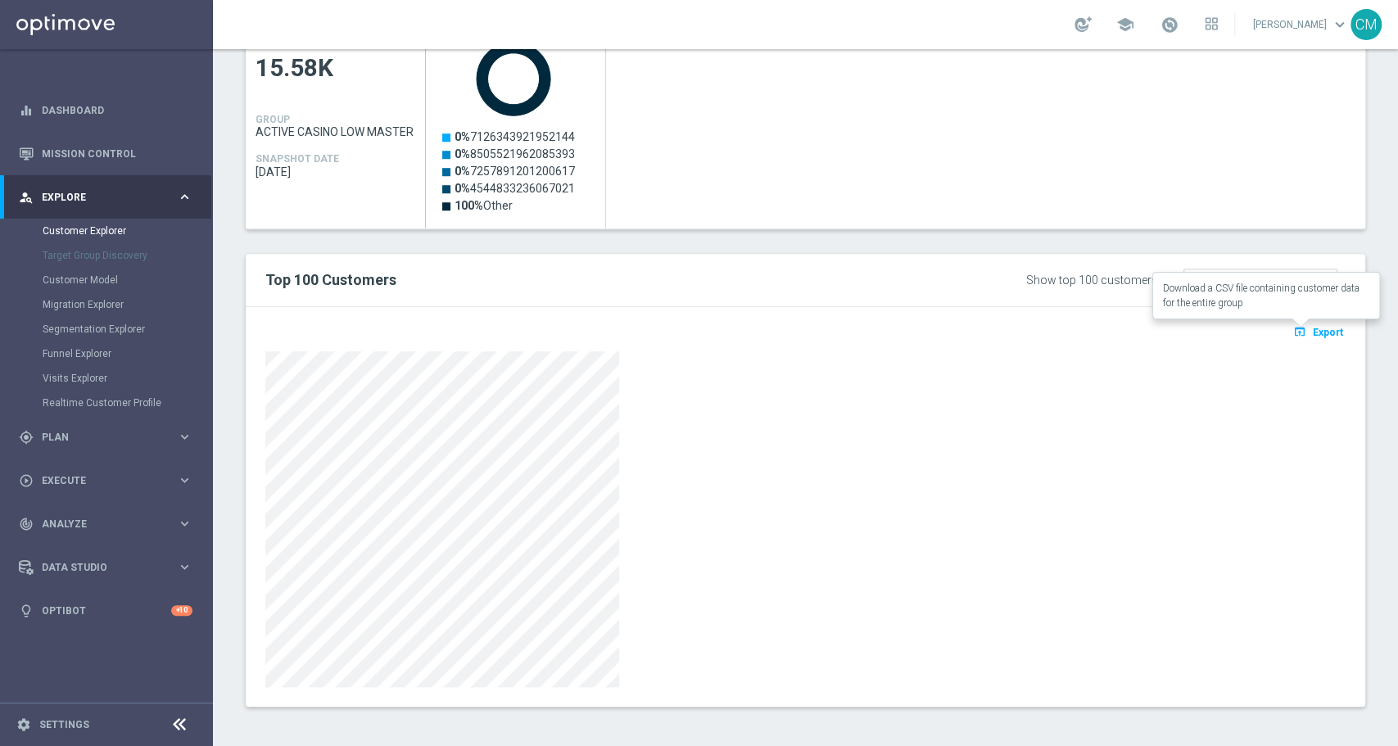
click at [1313, 336] on span "Export" at bounding box center [1328, 332] width 30 height 11
